Goal: Information Seeking & Learning: Find specific page/section

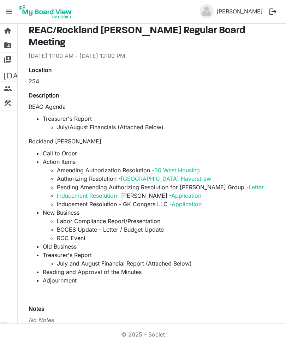
scroll to position [25, 0]
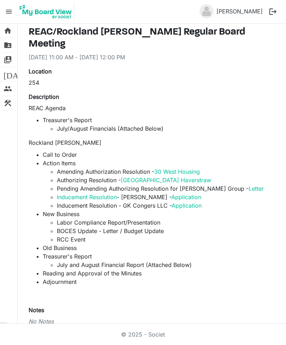
click at [189, 168] on link "30 West Housing" at bounding box center [176, 171] width 45 height 7
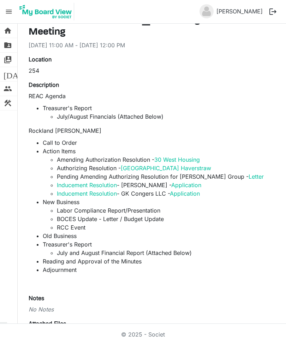
scroll to position [39, 0]
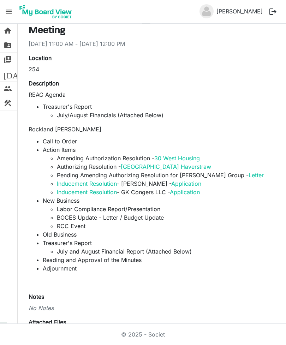
click at [184, 154] on link "30 West Housing" at bounding box center [176, 157] width 45 height 7
click at [180, 154] on link "30 West Housing" at bounding box center [176, 157] width 45 height 7
click at [187, 154] on link "30 West Housing" at bounding box center [176, 157] width 45 height 7
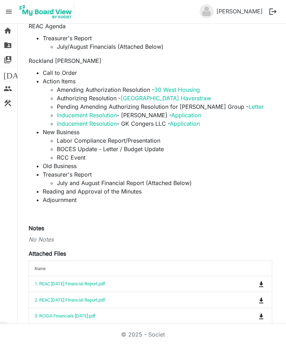
scroll to position [92, 0]
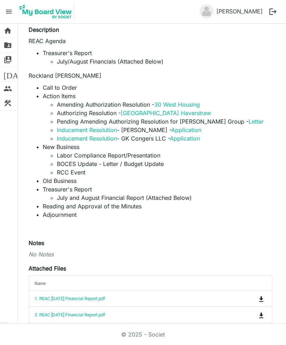
click at [173, 109] on link "[GEOGRAPHIC_DATA] Haverstraw" at bounding box center [166, 112] width 90 height 7
click at [248, 118] on link "Letter" at bounding box center [255, 121] width 15 height 7
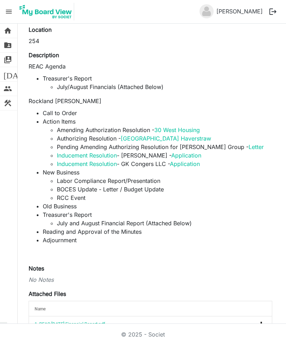
scroll to position [65, 0]
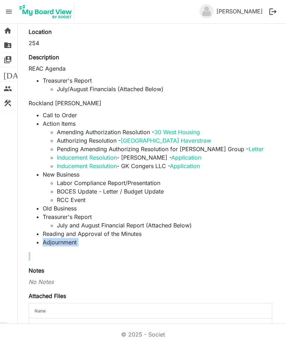
click at [250, 195] on li "﻿﻿RCC Event" at bounding box center [164, 199] width 215 height 8
click at [188, 154] on link "Application" at bounding box center [186, 157] width 30 height 7
click at [193, 154] on link "Application" at bounding box center [186, 157] width 30 height 7
click at [184, 162] on link "Application" at bounding box center [185, 165] width 30 height 7
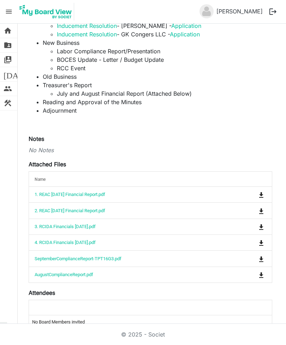
scroll to position [196, 0]
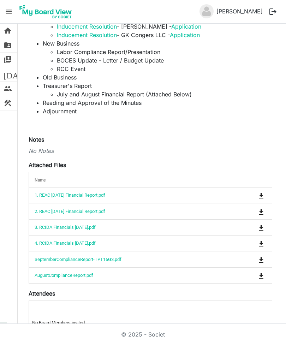
click at [261, 273] on span "is Command column column header" at bounding box center [261, 276] width 4 height 6
click at [234, 267] on td "is Command column column header" at bounding box center [249, 275] width 44 height 16
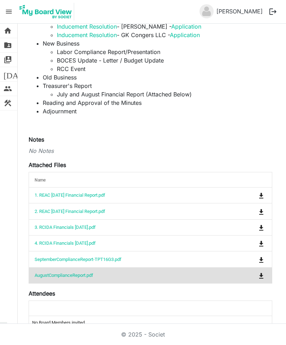
click at [259, 273] on span "is Command column column header" at bounding box center [261, 276] width 4 height 6
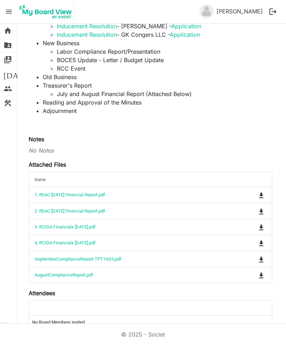
scroll to position [196, 0]
click at [222, 235] on td "4. RCIDA Financials [DATE].pdf" at bounding box center [128, 243] width 199 height 16
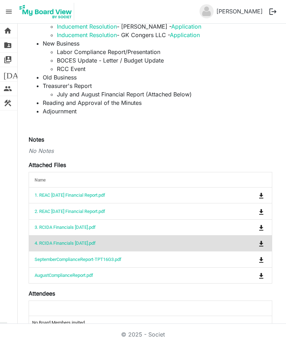
click at [263, 240] on span "is Command column column header" at bounding box center [261, 243] width 4 height 6
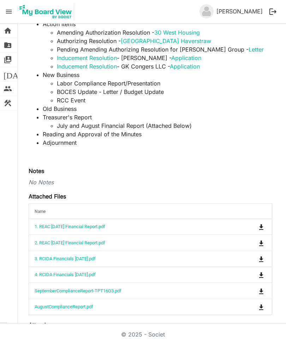
scroll to position [192, 0]
